Goal: Navigation & Orientation: Understand site structure

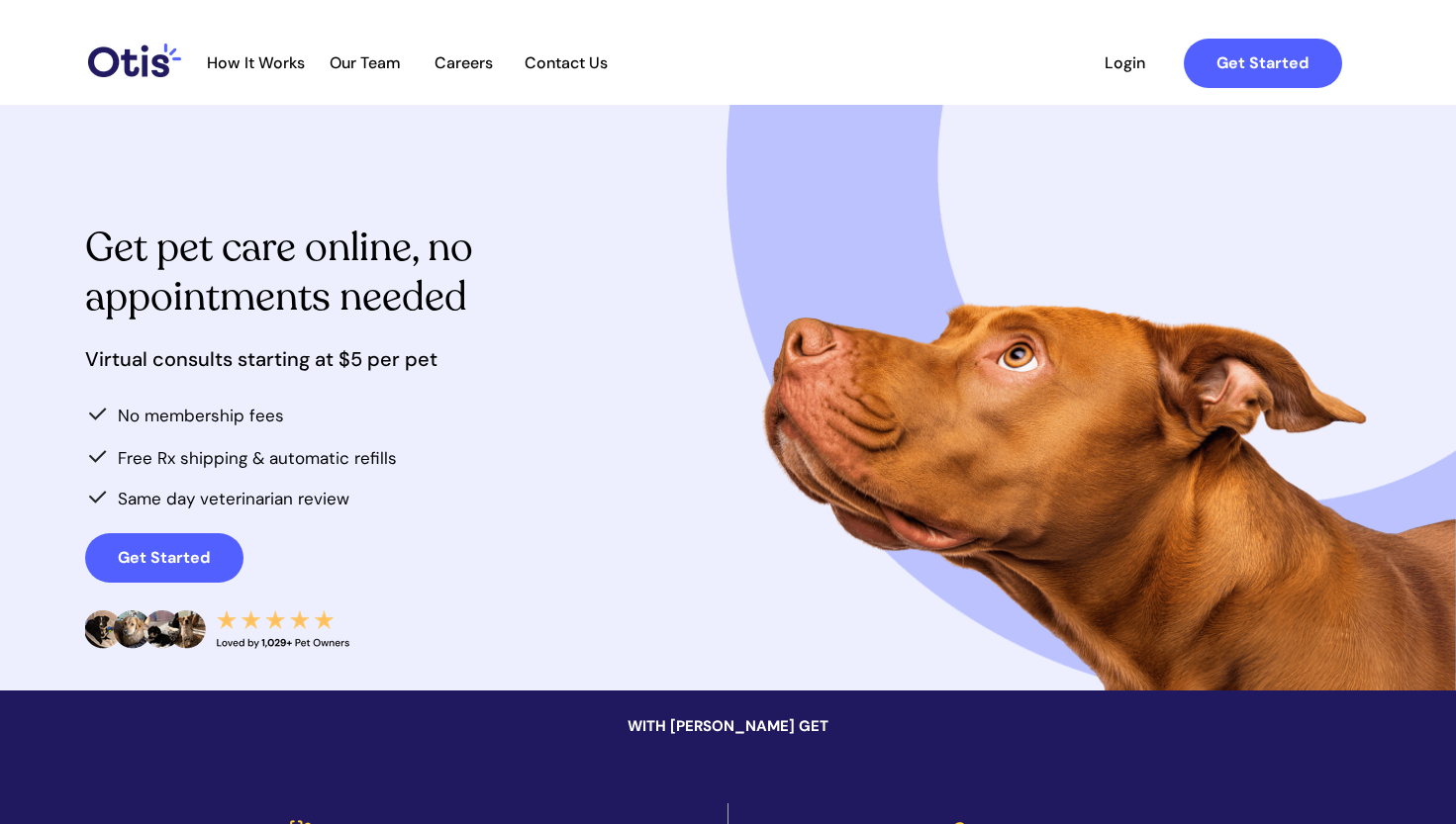
click at [373, 58] on span "Our Team" at bounding box center [365, 62] width 97 height 19
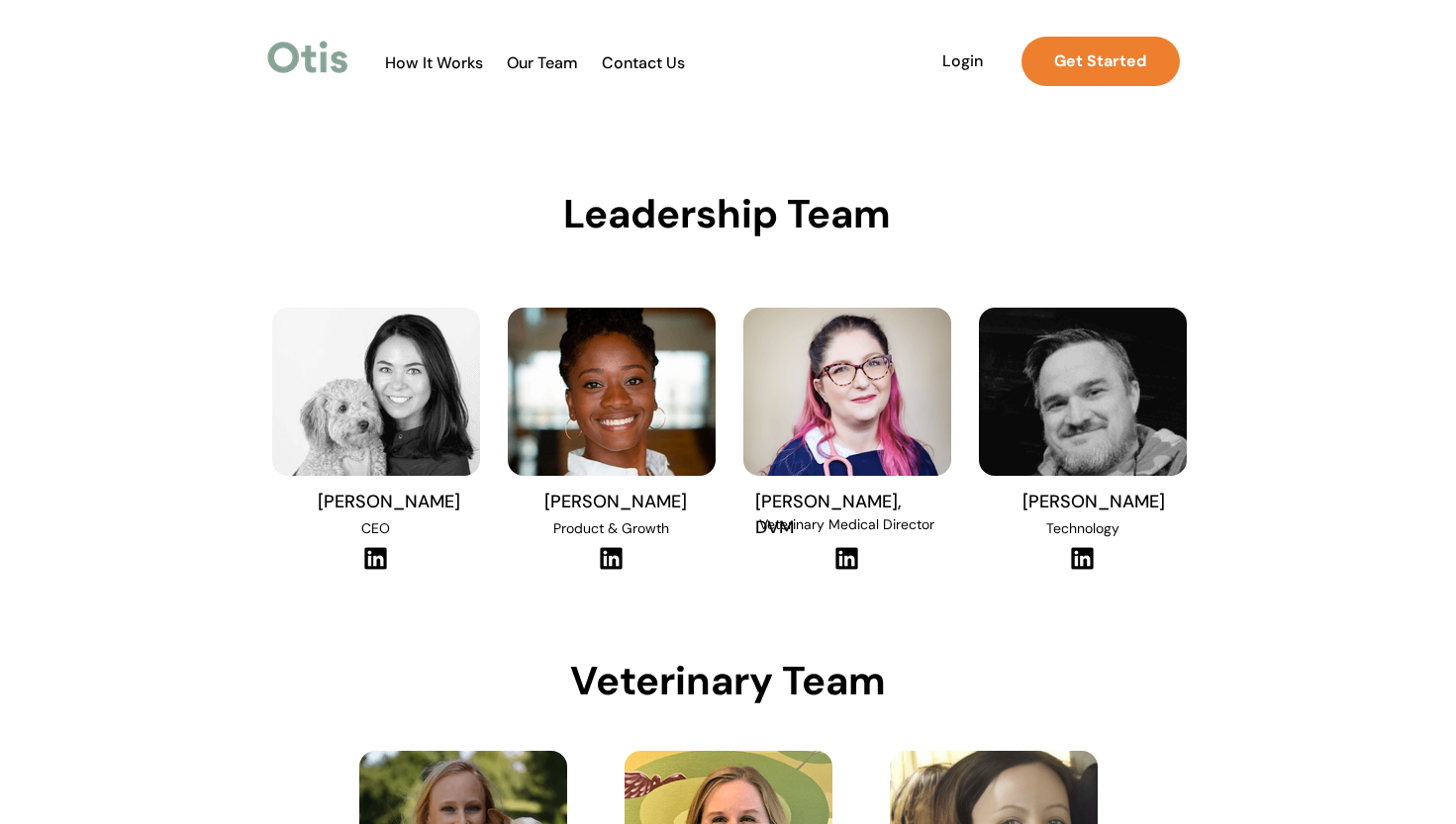
scroll to position [6, 0]
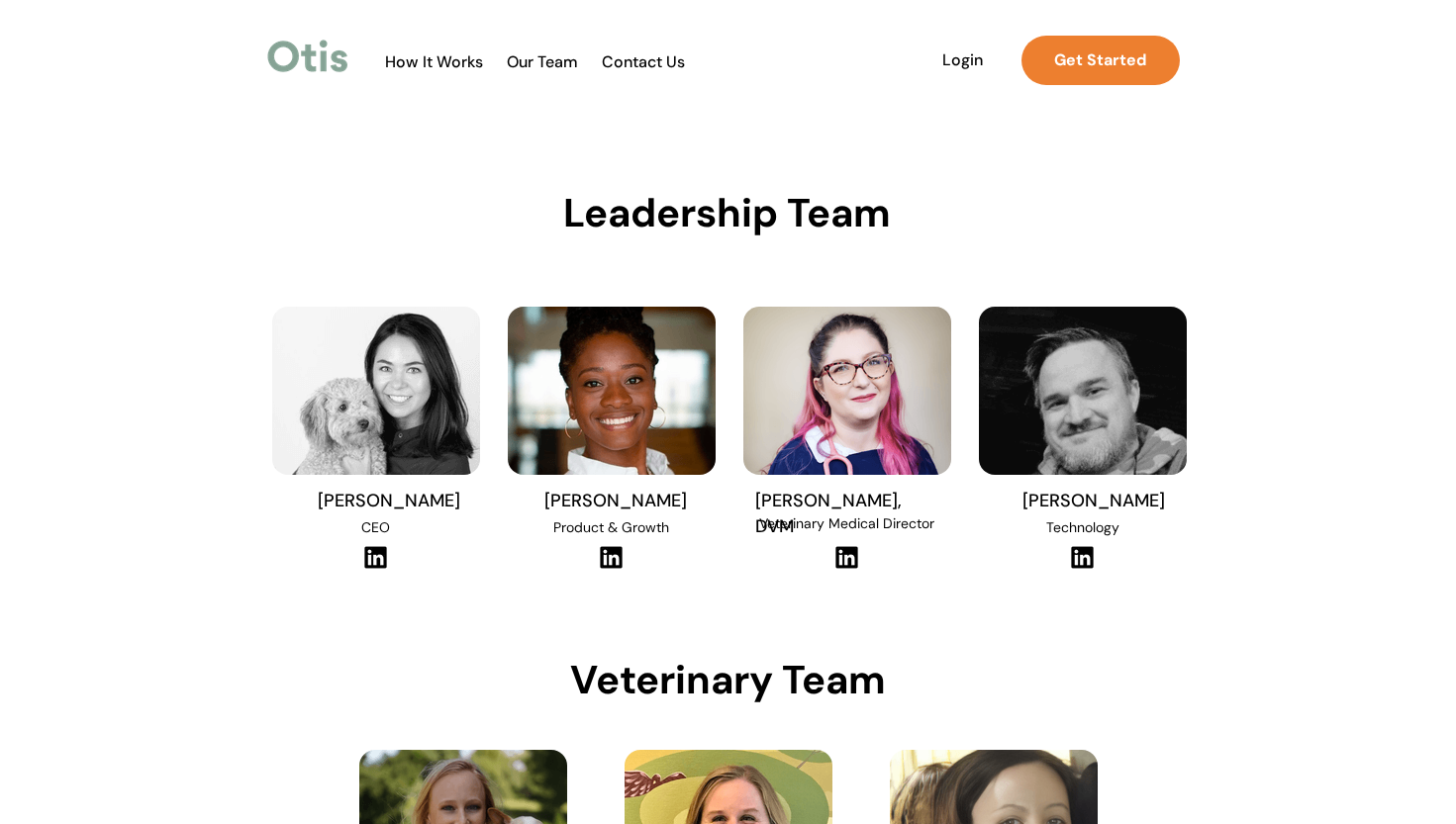
click at [392, 366] on img at bounding box center [376, 391] width 208 height 169
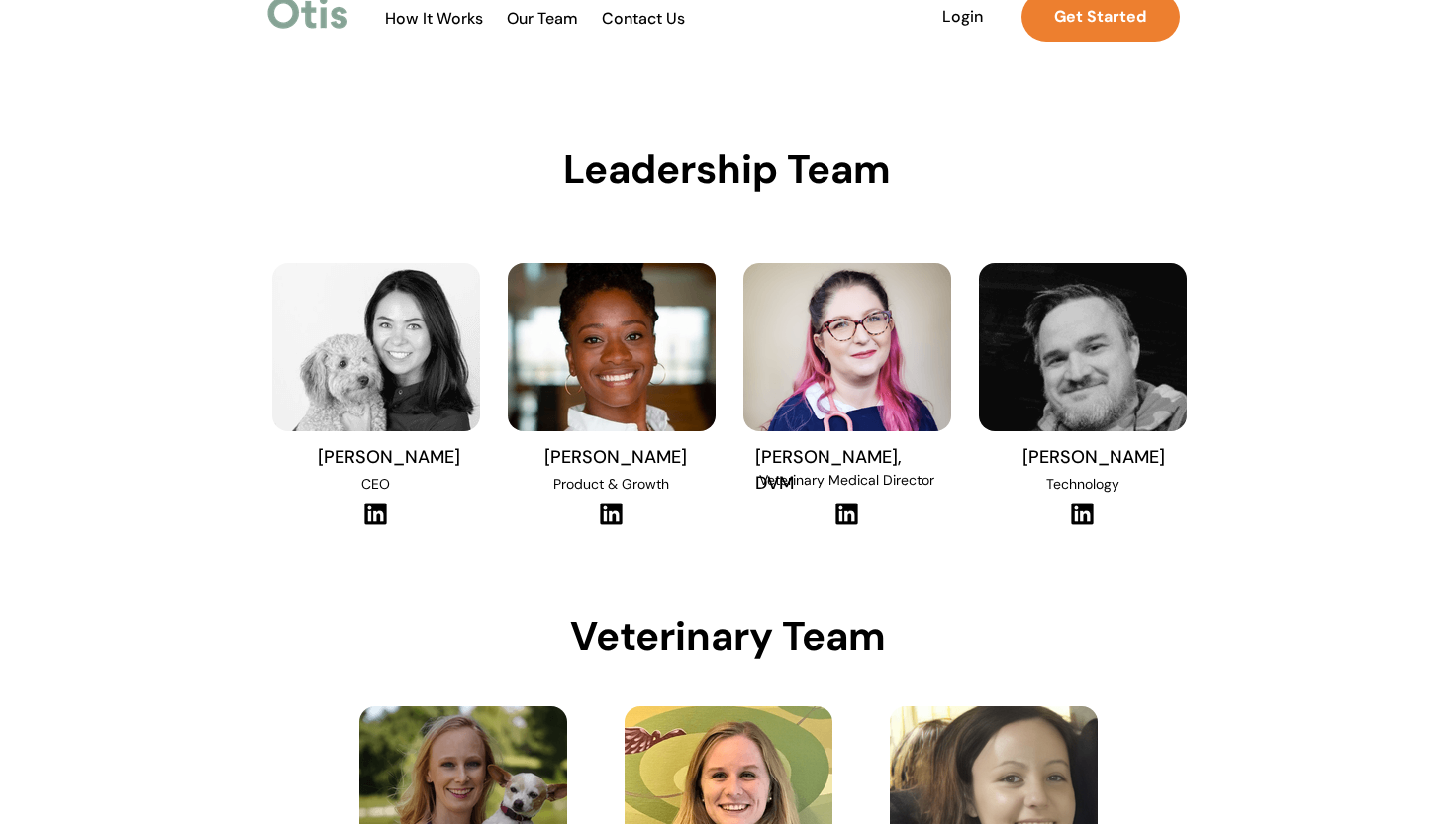
scroll to position [0, 0]
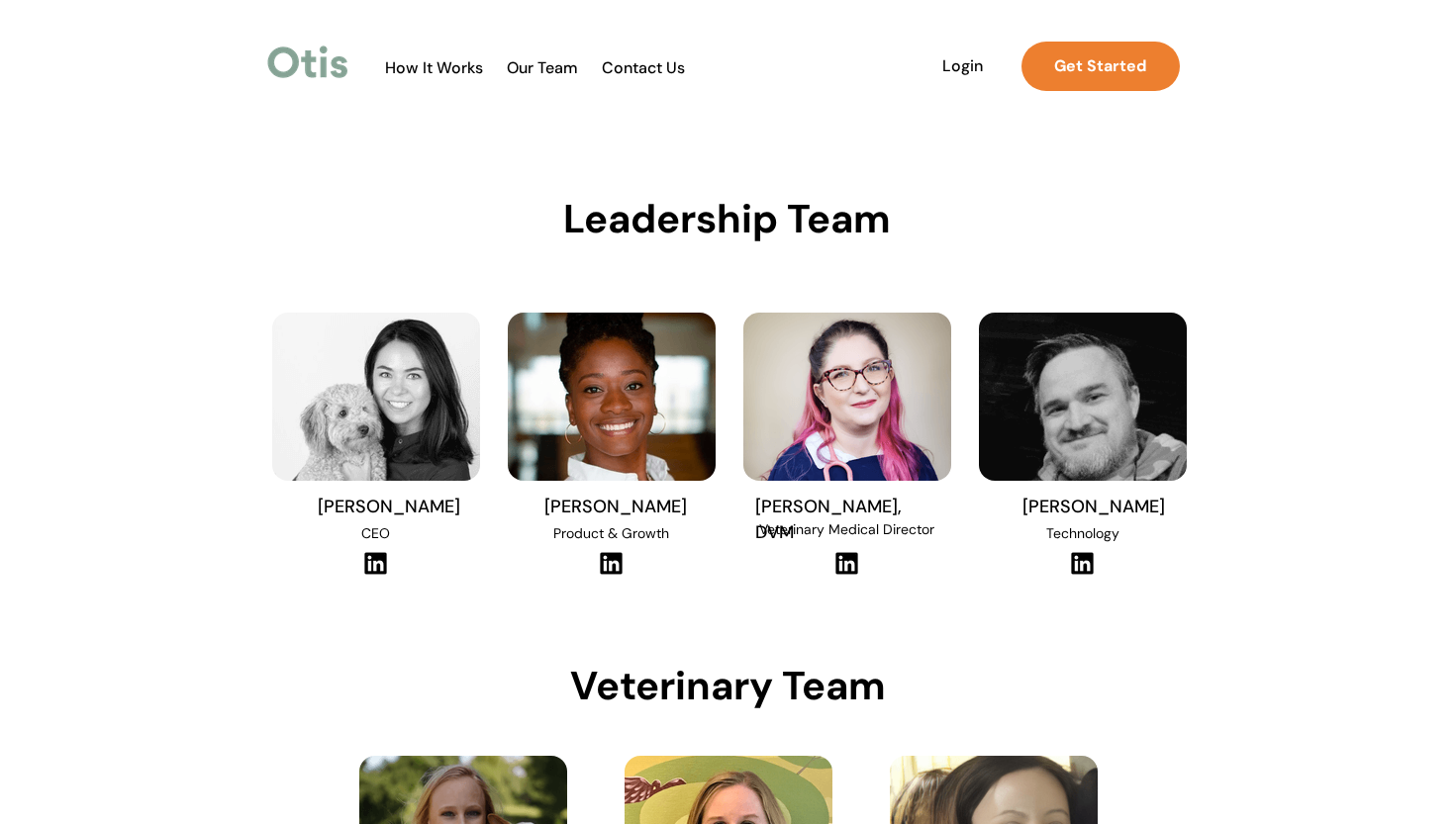
click at [476, 69] on span "How It Works" at bounding box center [433, 67] width 118 height 19
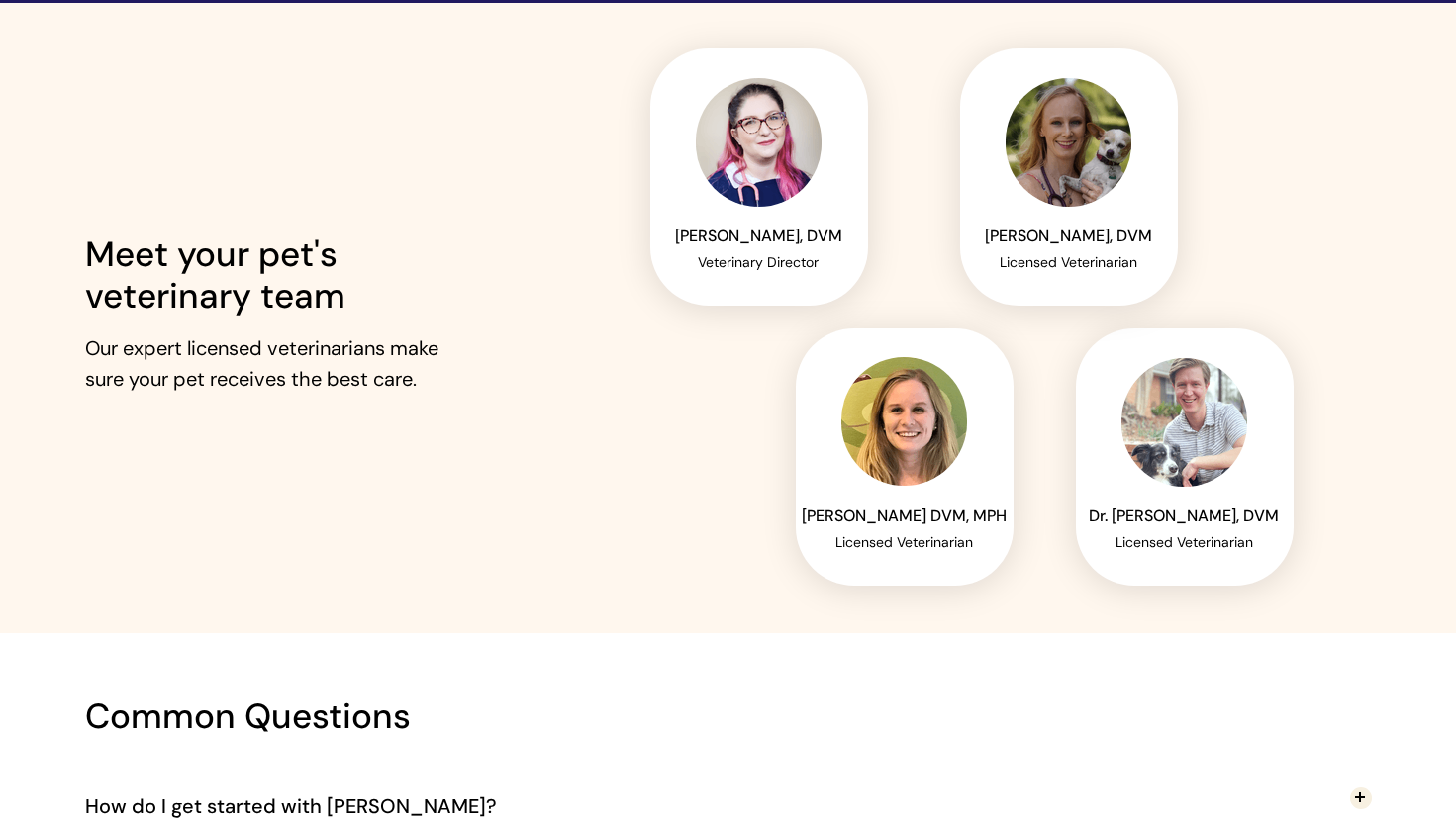
scroll to position [2863, 0]
